Goal: Communication & Community: Answer question/provide support

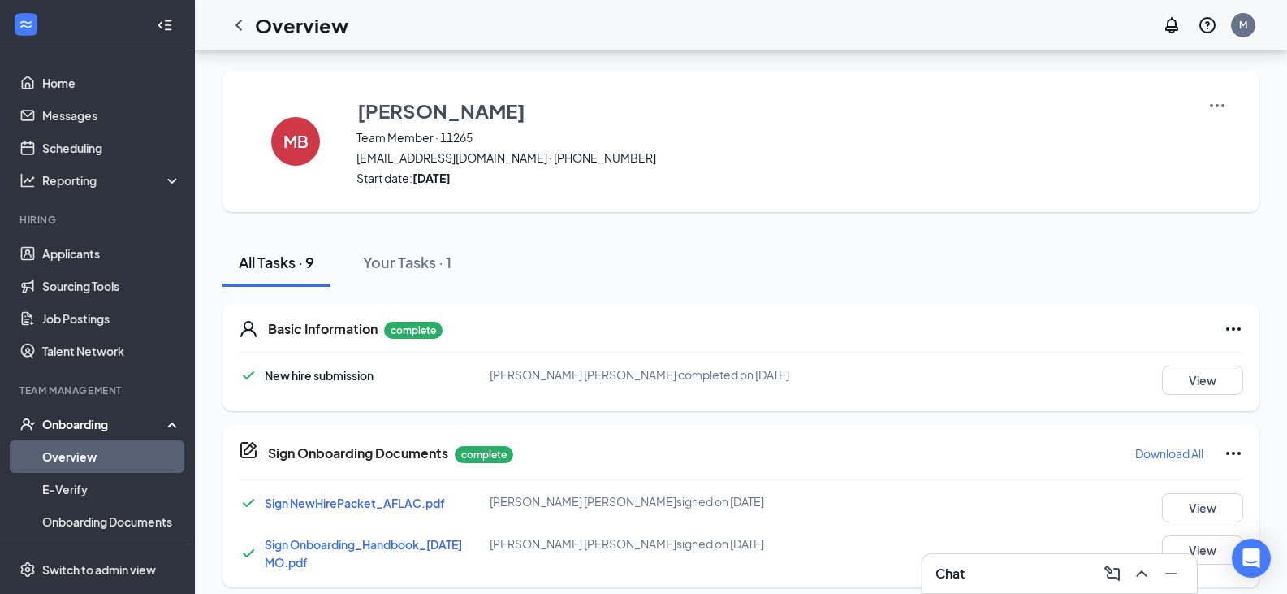
scroll to position [722, 0]
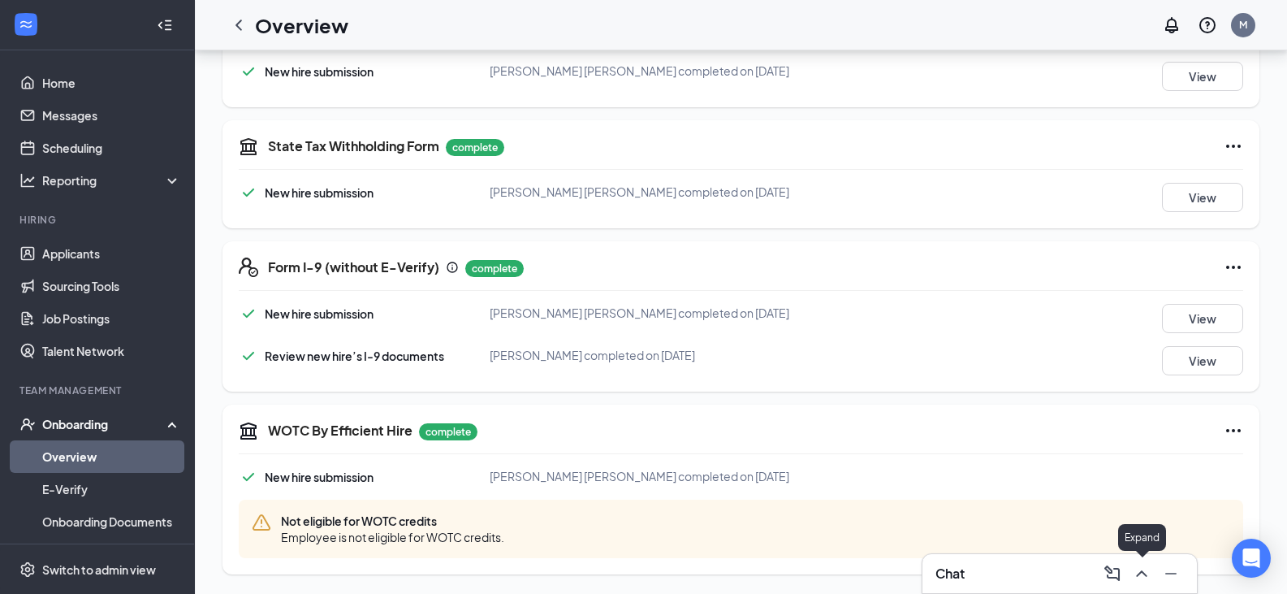
click at [1134, 573] on icon "ChevronUp" at bounding box center [1141, 573] width 19 height 19
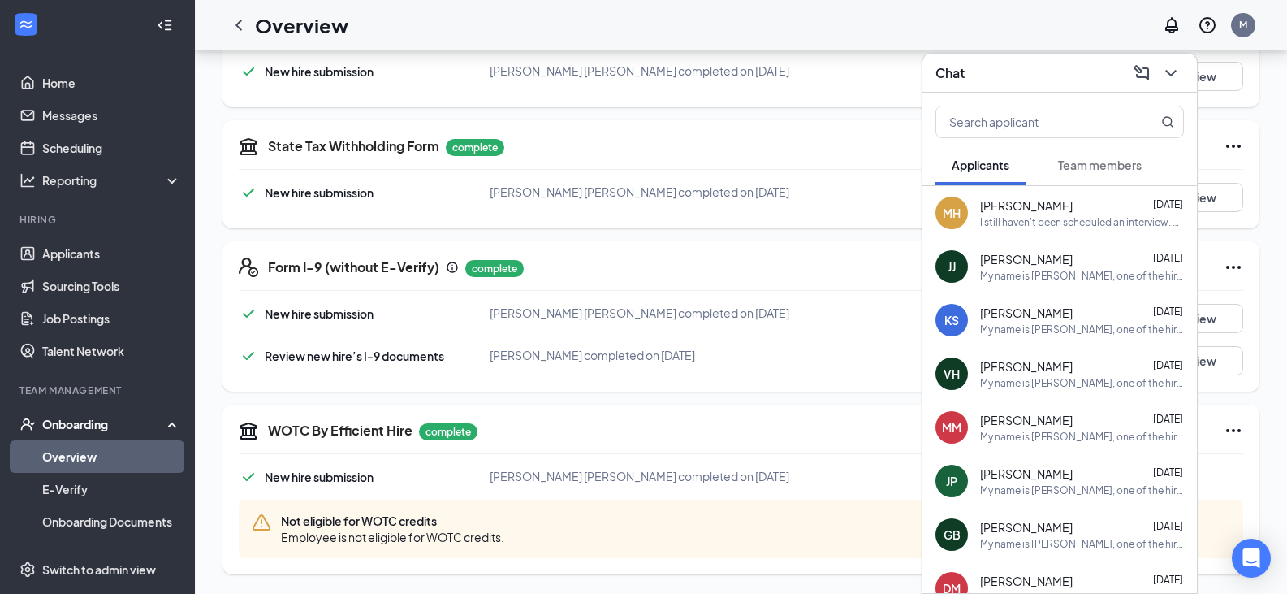
click at [1062, 210] on div "[PERSON_NAME] [DATE]" at bounding box center [1082, 205] width 204 height 16
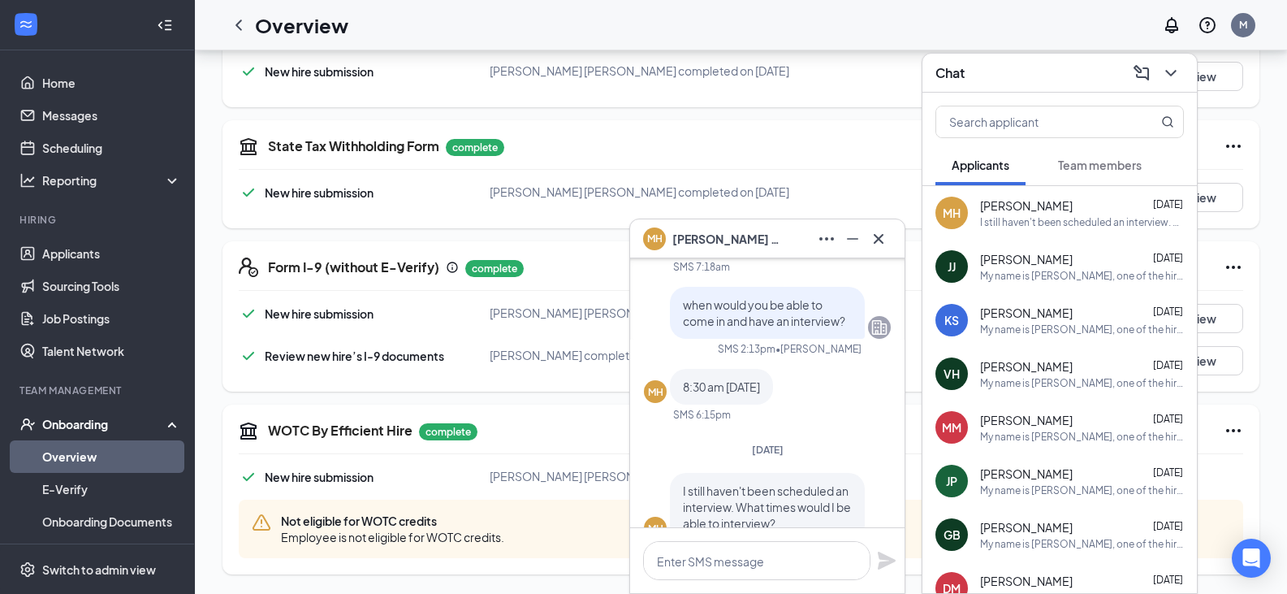
scroll to position [0, 0]
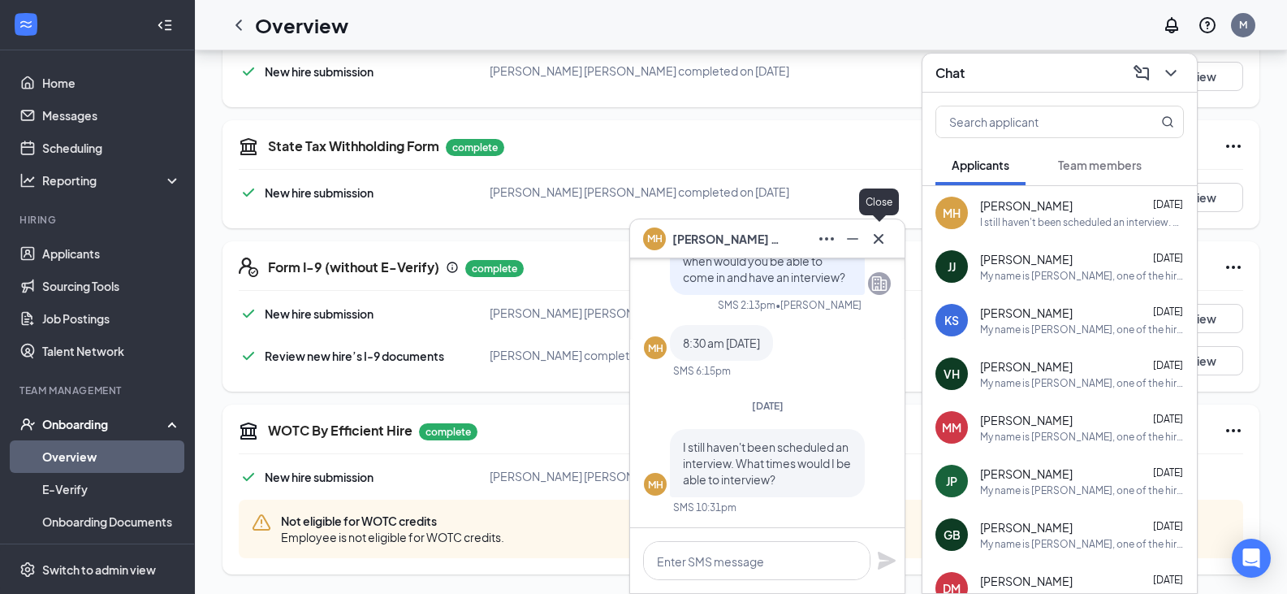
click at [882, 239] on icon "Cross" at bounding box center [878, 238] width 19 height 19
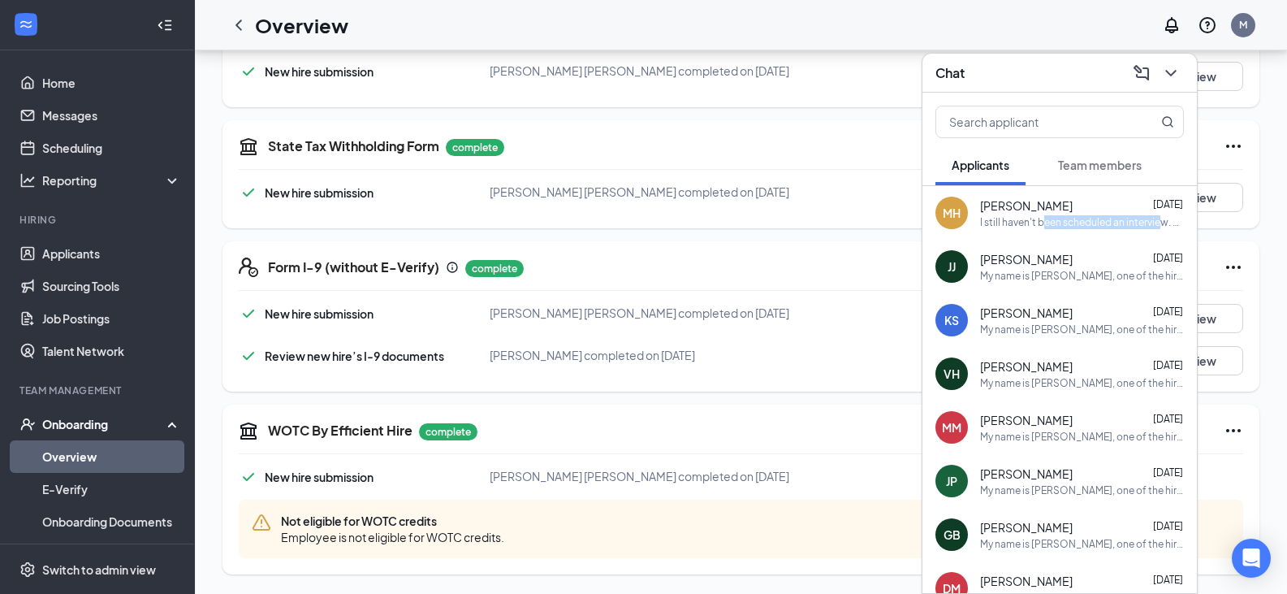
drag, startPoint x: 1164, startPoint y: 224, endPoint x: 1030, endPoint y: 223, distance: 134.0
click at [1040, 223] on div "I still haven't been scheduled an interview. What times would I be able to inte…" at bounding box center [1082, 222] width 204 height 14
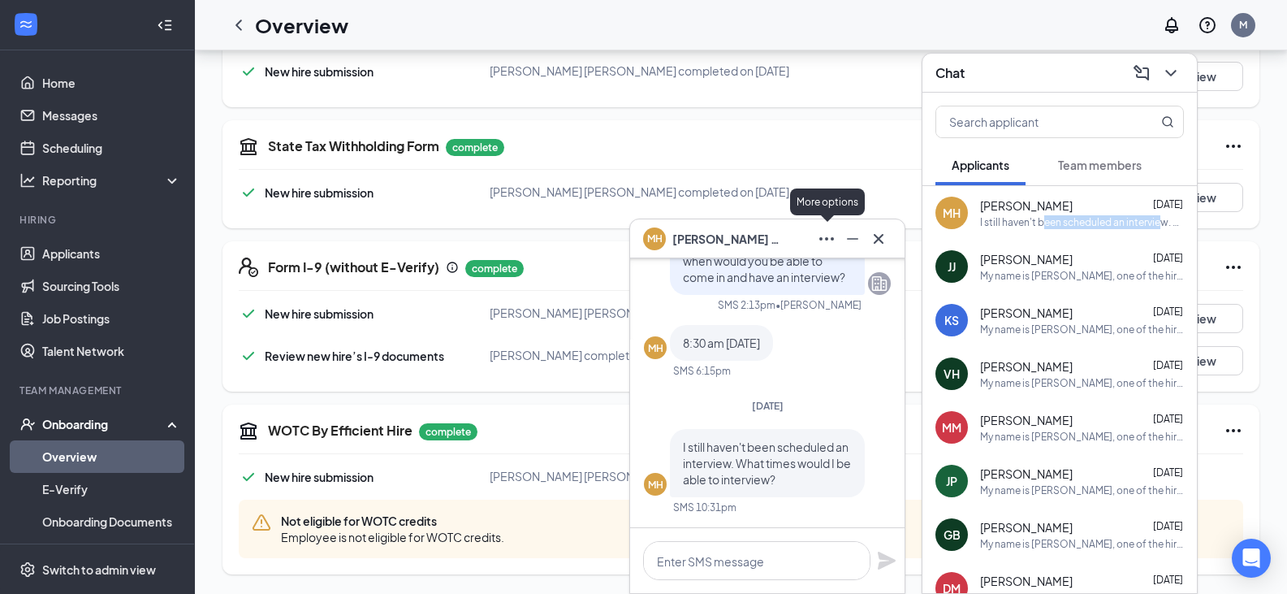
click at [830, 235] on icon "Ellipses" at bounding box center [826, 238] width 19 height 19
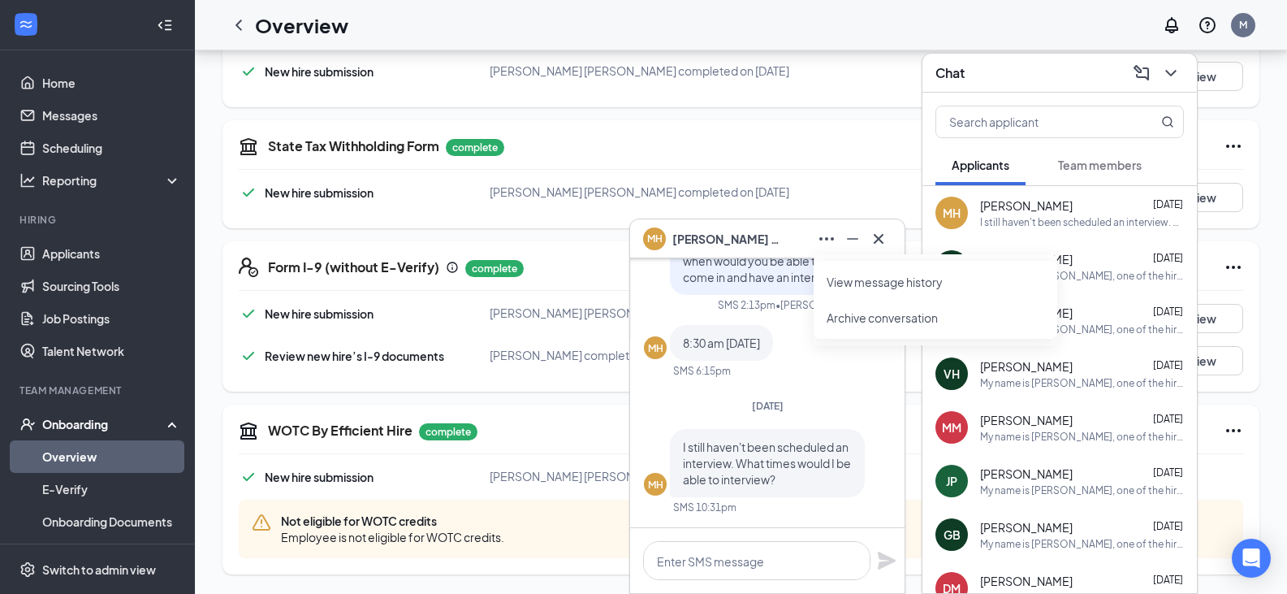
click at [745, 227] on div "MH [PERSON_NAME]" at bounding box center [714, 238] width 143 height 23
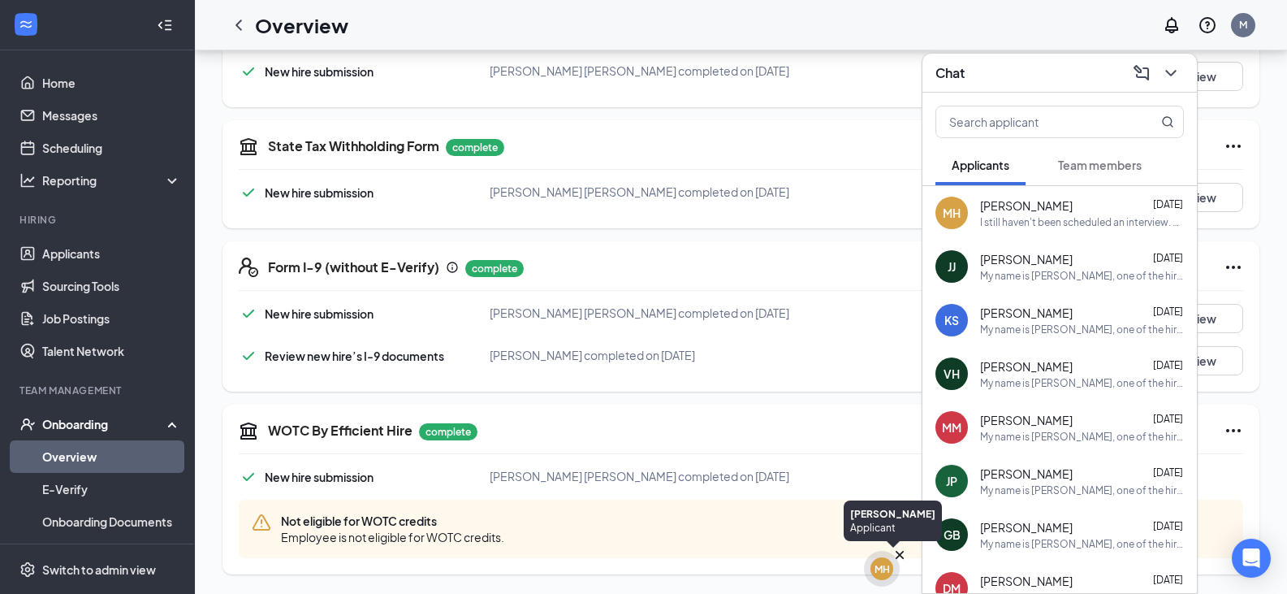
click at [899, 554] on icon "Cross" at bounding box center [900, 555] width 8 height 8
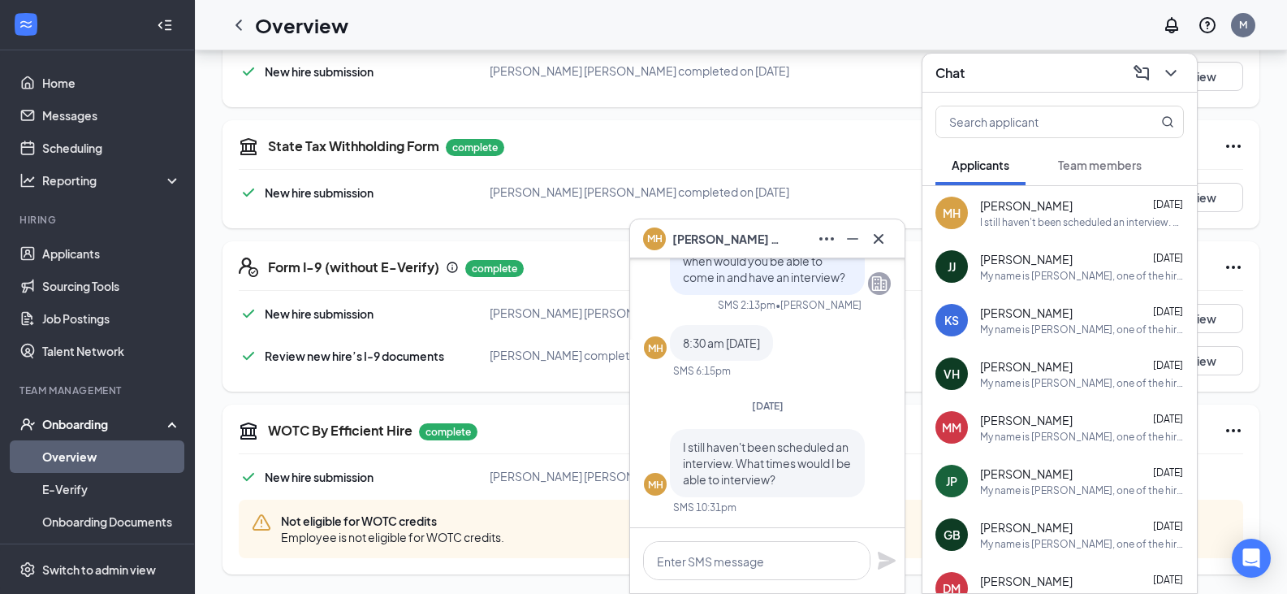
click at [886, 227] on div at bounding box center [879, 239] width 26 height 26
click at [876, 240] on icon "Cross" at bounding box center [878, 238] width 19 height 19
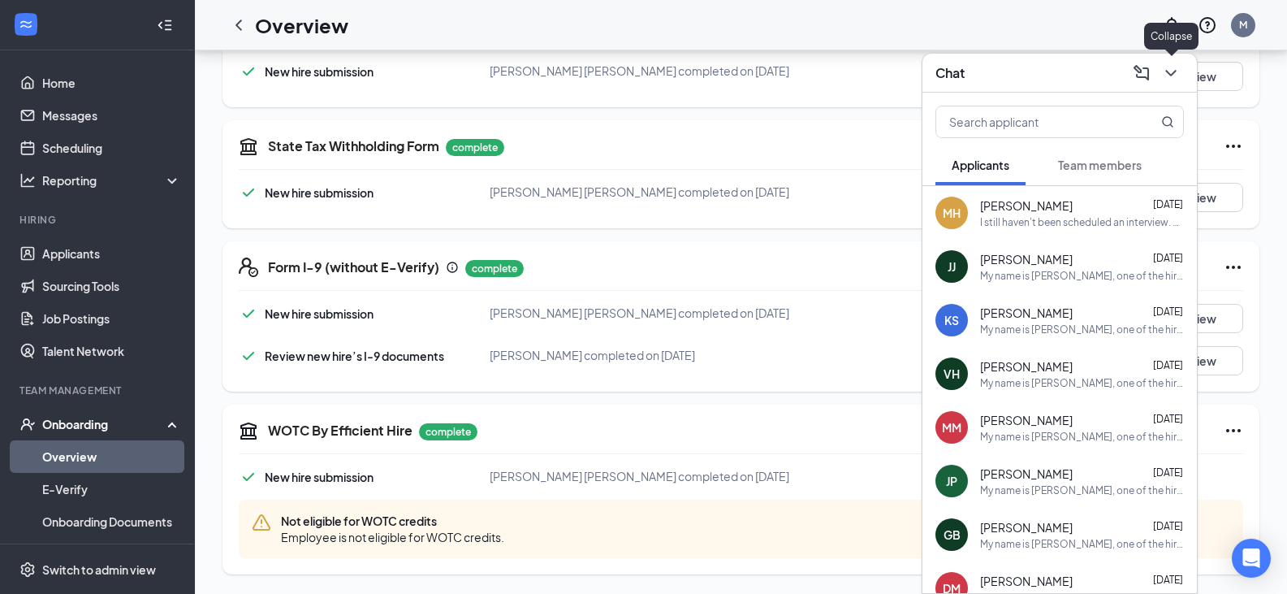
click at [1181, 67] on button at bounding box center [1171, 73] width 26 height 26
